Goal: Task Accomplishment & Management: Manage account settings

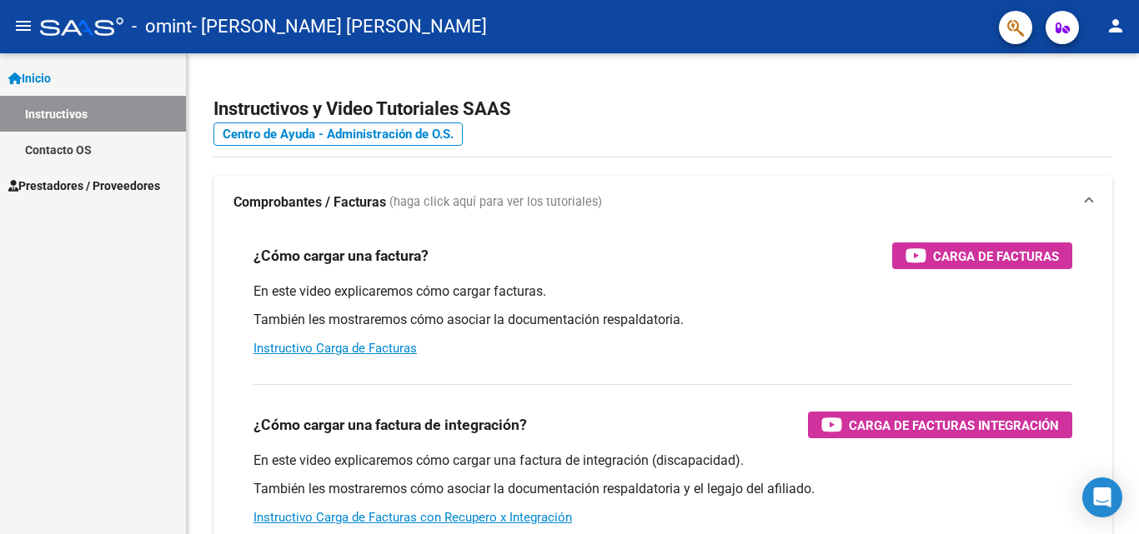
click at [101, 184] on span "Prestadores / Proveedores" at bounding box center [84, 186] width 152 height 18
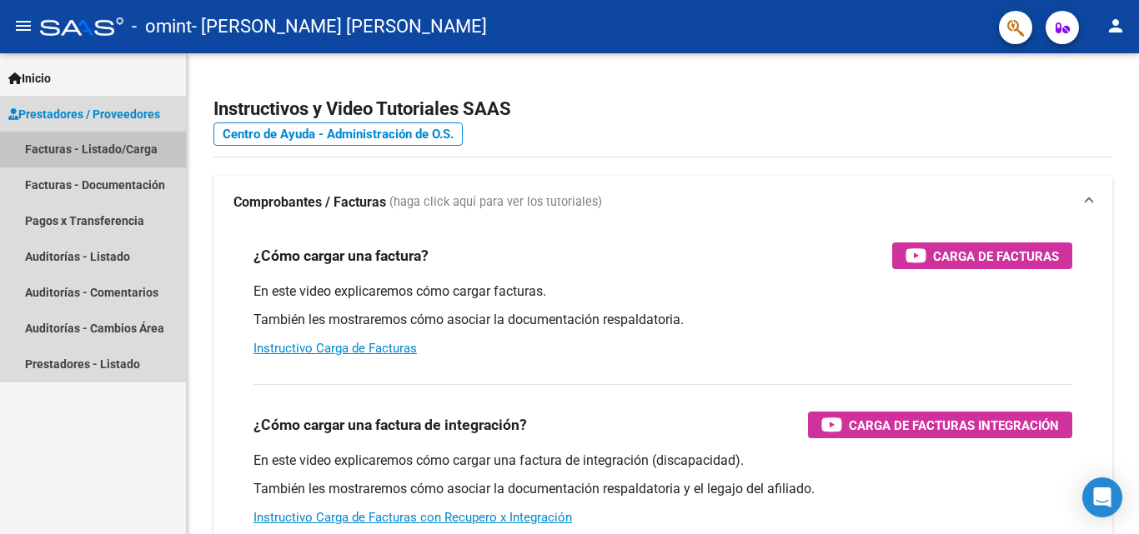
click at [133, 147] on link "Facturas - Listado/Carga" at bounding box center [93, 150] width 186 height 36
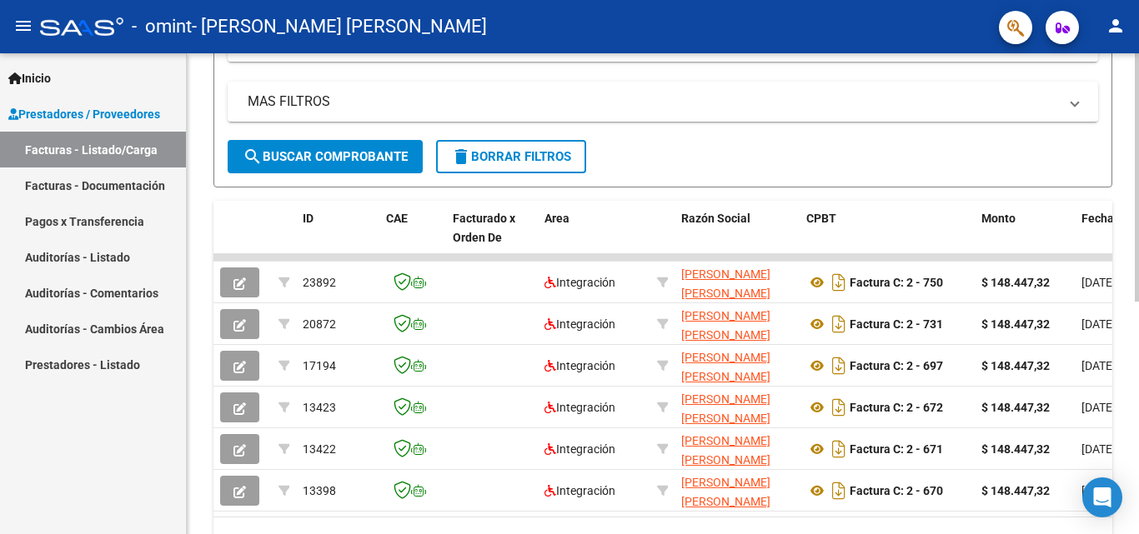
scroll to position [452, 0]
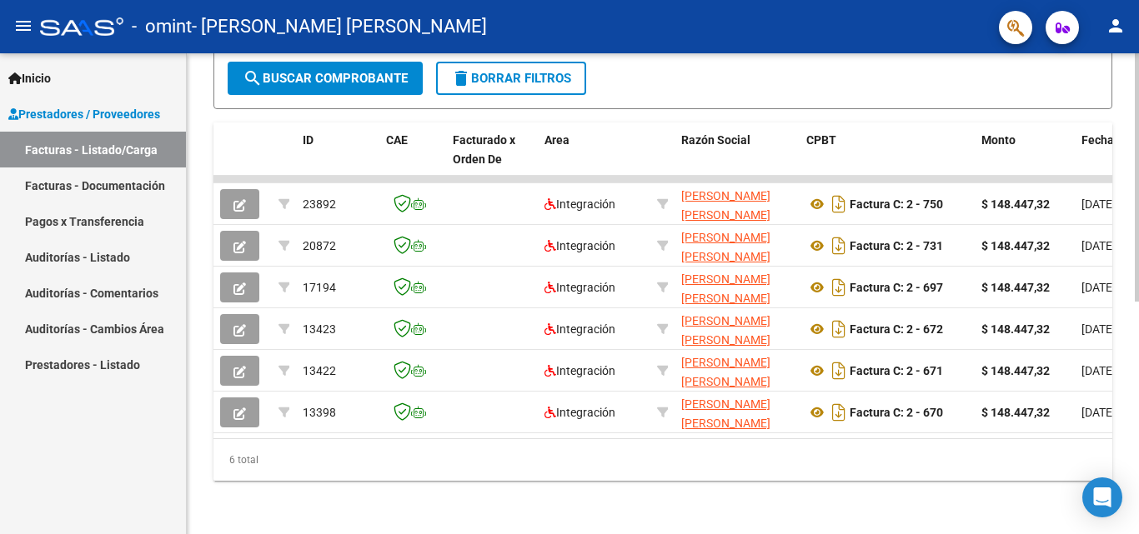
click at [1098, 358] on div "Video tutorial PRESTADORES -> Listado de CPBTs Emitidos por Prestadores / Prove…" at bounding box center [665, 74] width 956 height 919
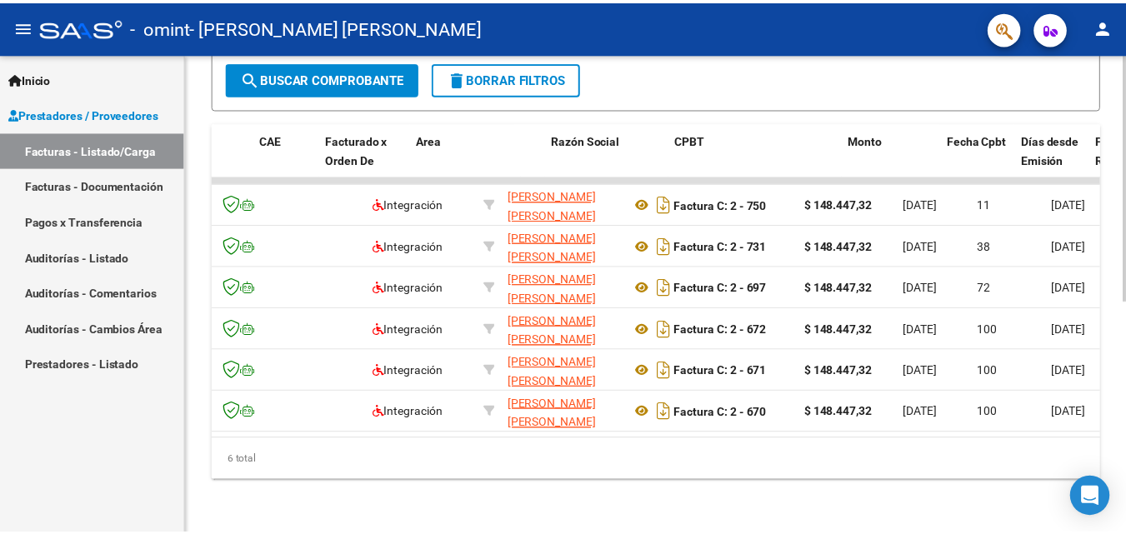
scroll to position [0, 61]
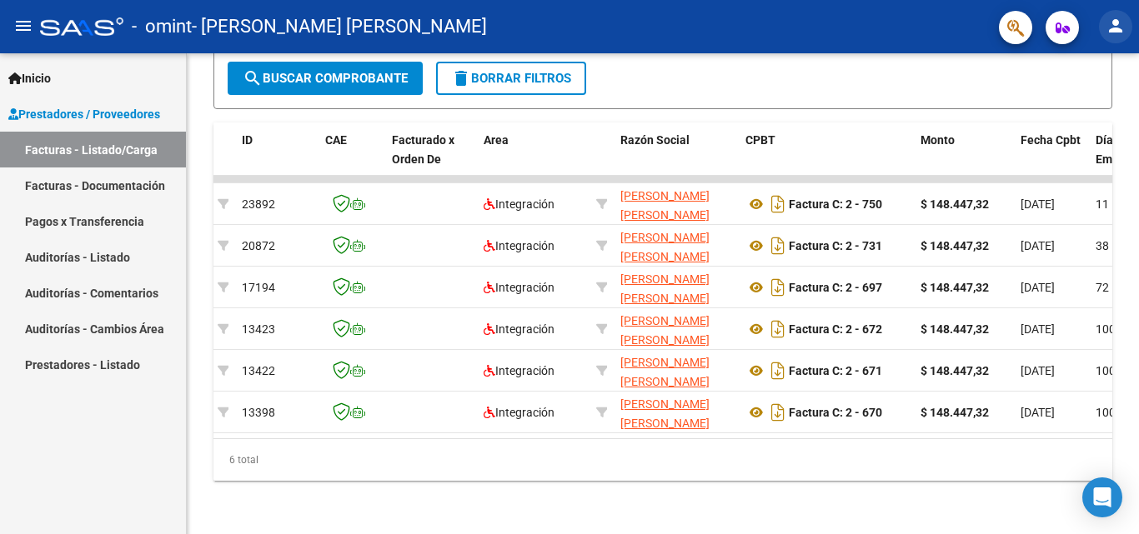
click at [1111, 26] on mat-icon "person" at bounding box center [1115, 26] width 20 height 20
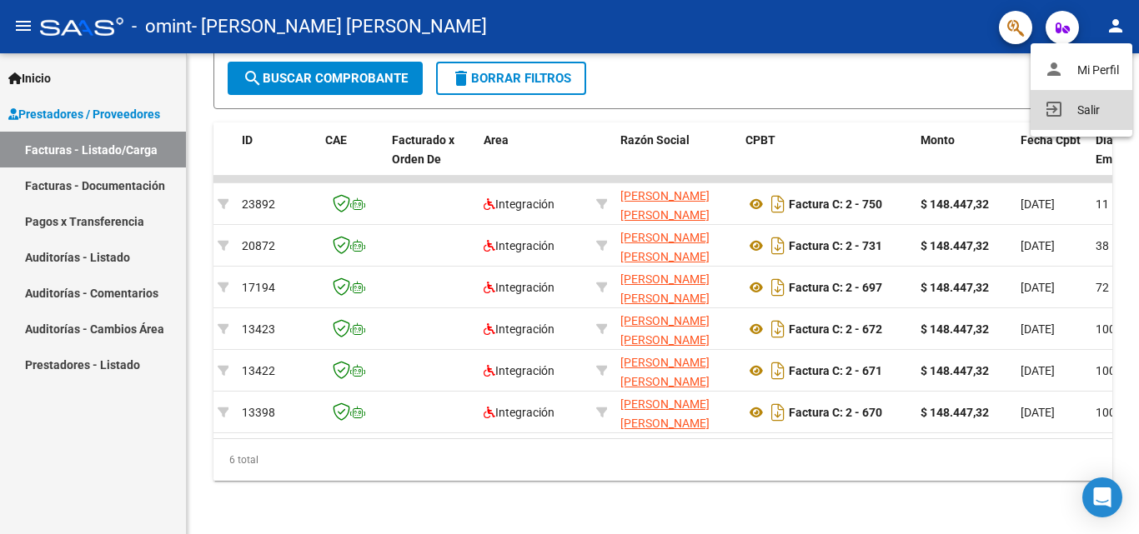
click at [1070, 118] on button "exit_to_app Salir" at bounding box center [1081, 110] width 102 height 40
